Goal: Task Accomplishment & Management: Manage account settings

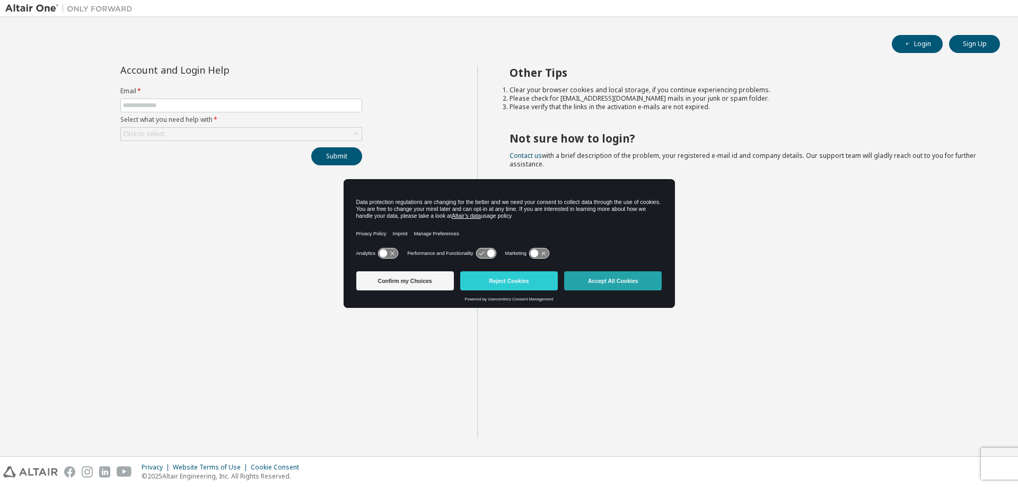
click at [596, 283] on button "Accept All Cookies" at bounding box center [613, 280] width 98 height 19
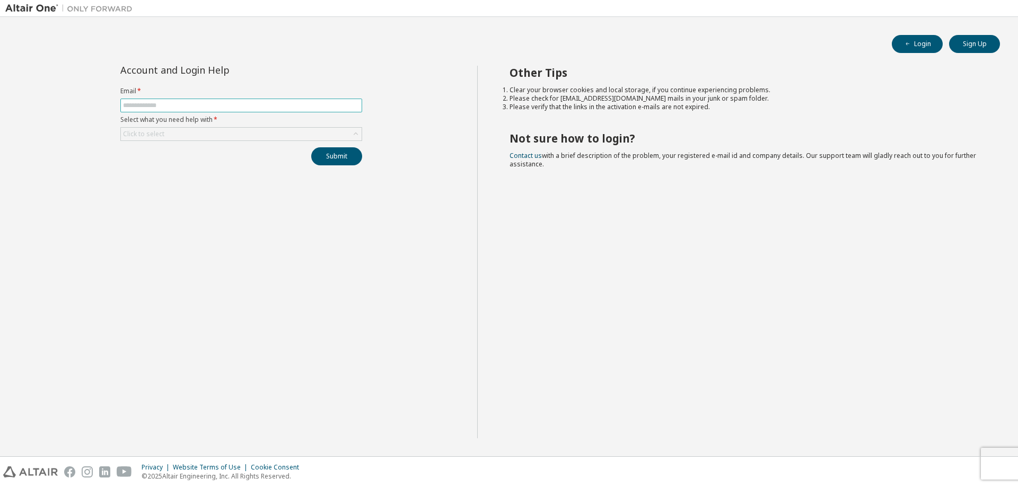
click at [244, 103] on input "text" at bounding box center [241, 105] width 236 height 8
type input "**********"
click at [253, 135] on div "Click to select" at bounding box center [241, 134] width 241 height 13
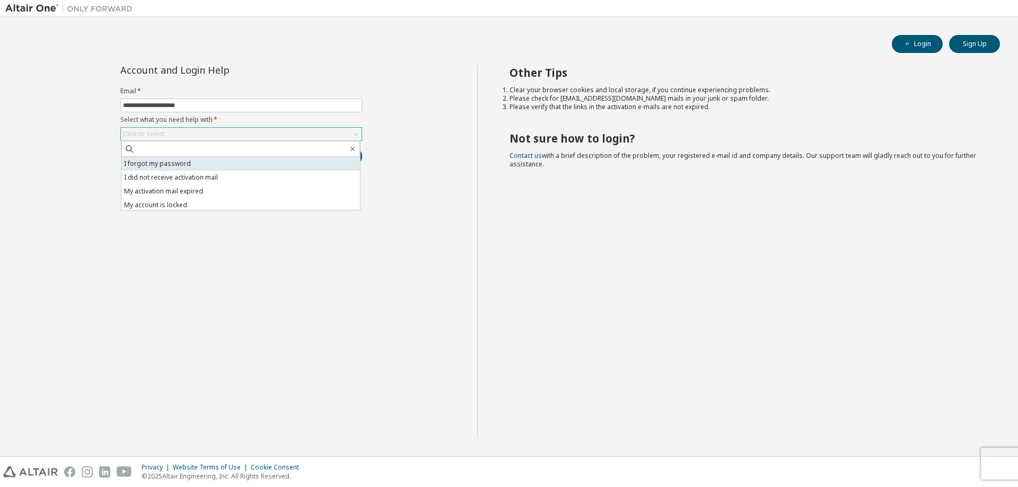
click at [235, 161] on li "I forgot my password" at bounding box center [240, 164] width 238 height 14
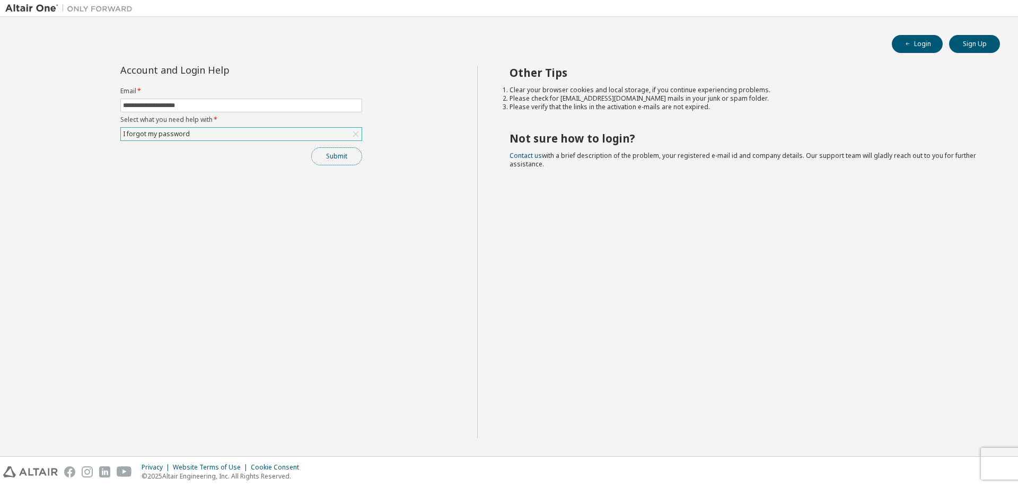
click at [335, 157] on button "Submit" at bounding box center [336, 156] width 51 height 18
click at [344, 160] on button "Submit" at bounding box center [336, 156] width 51 height 18
